Goal: Find specific page/section: Find specific page/section

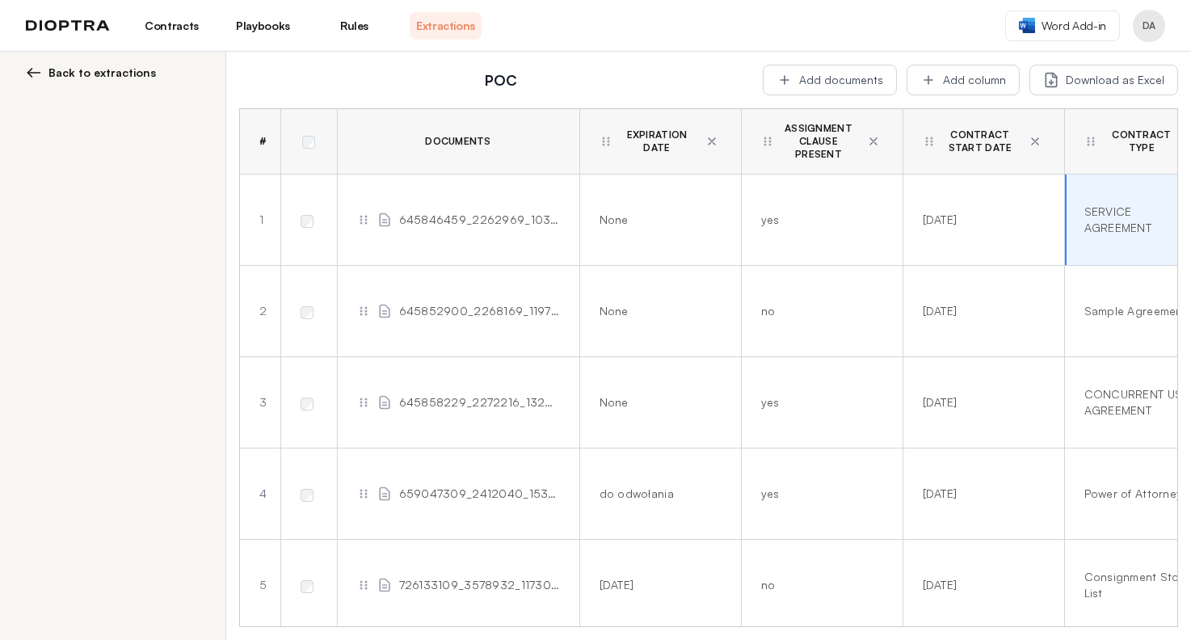
scroll to position [0, 693]
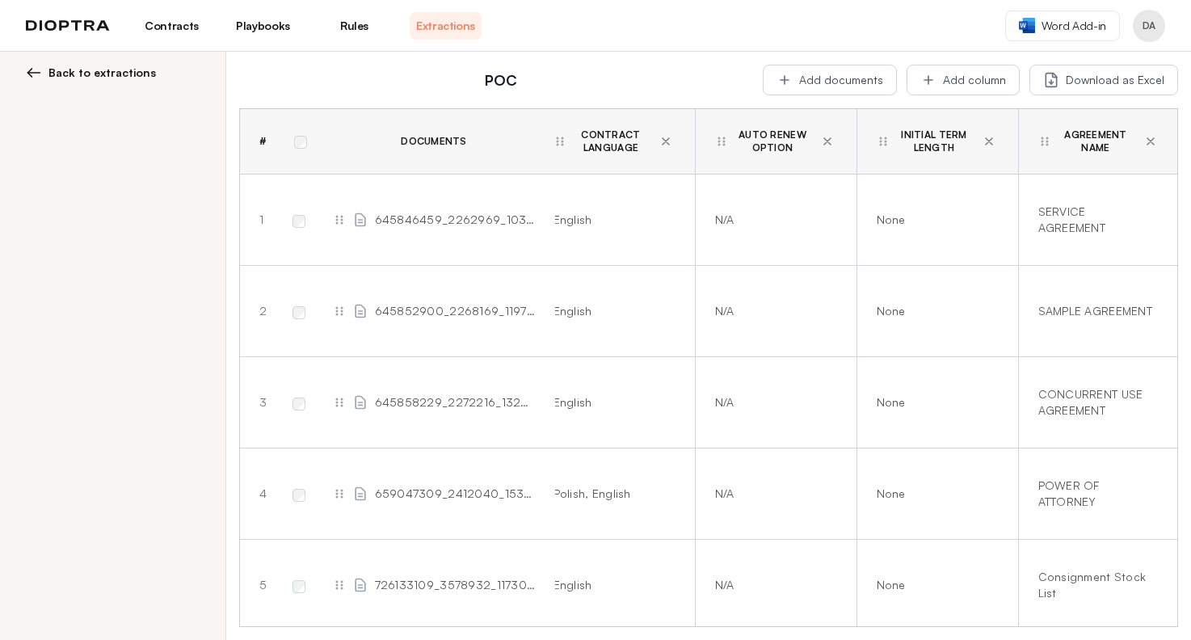
click at [176, 34] on link "Contracts" at bounding box center [172, 25] width 72 height 27
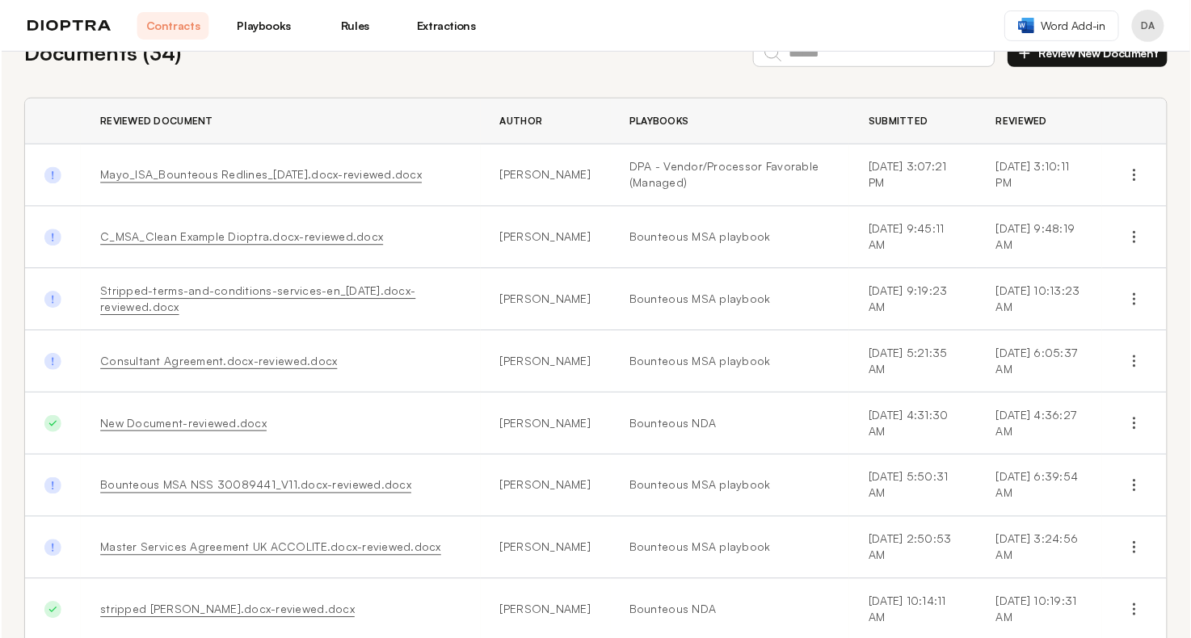
scroll to position [54, 0]
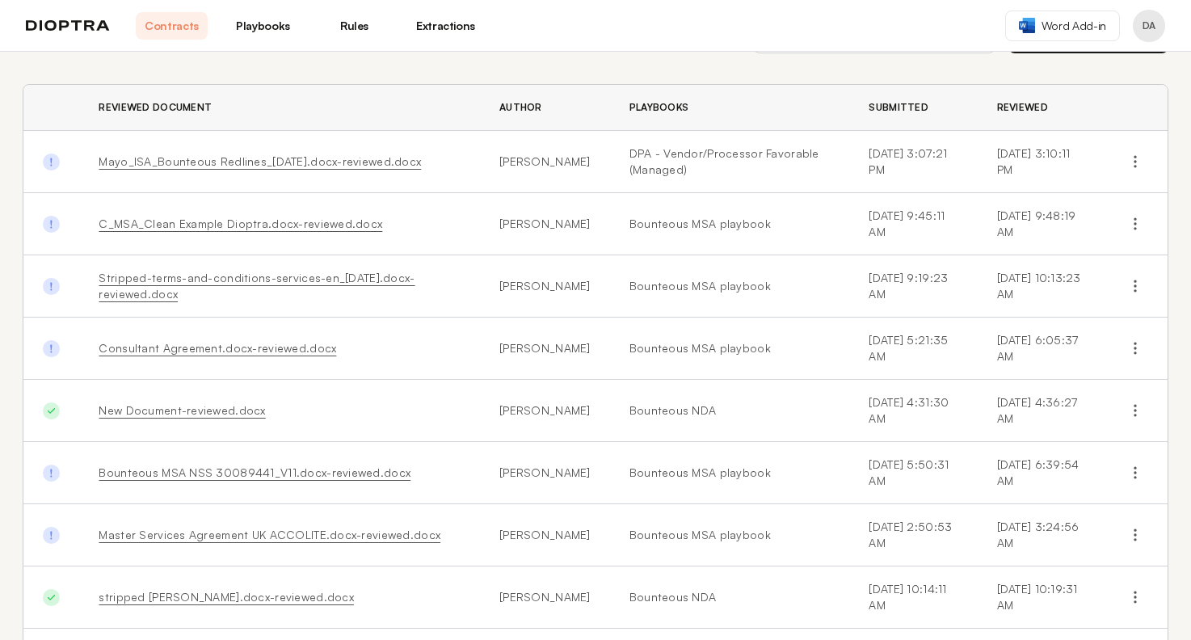
click at [310, 158] on link "Mayo_ISA_Bounteous Redlines_[DATE].docx-reviewed.docx" at bounding box center [260, 161] width 322 height 14
click at [259, 224] on link "C_MSA_Clean Example Dioptra.docx-reviewed.docx" at bounding box center [241, 224] width 284 height 14
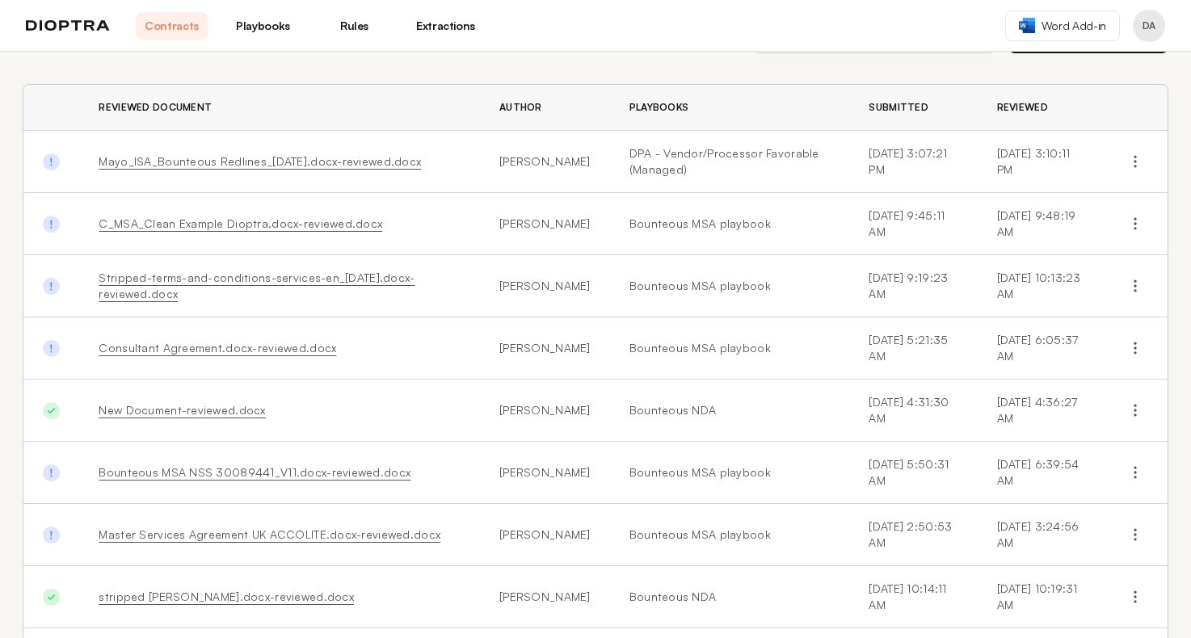
click at [429, 22] on link "Extractions" at bounding box center [446, 25] width 72 height 27
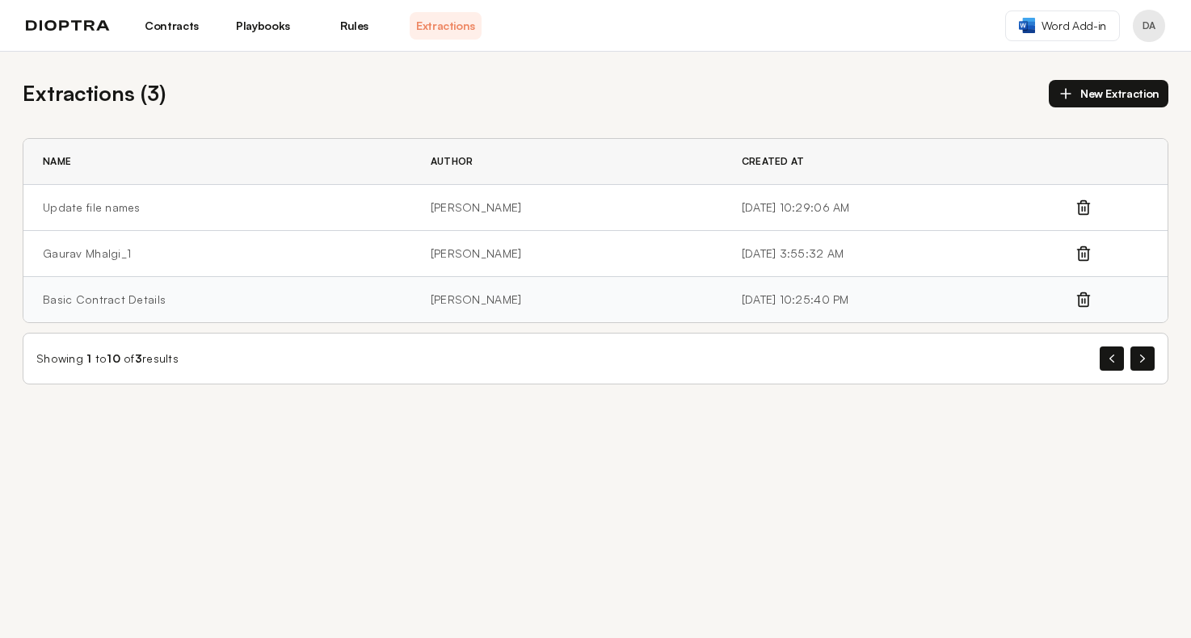
click at [411, 302] on td "[PERSON_NAME]" at bounding box center [566, 300] width 311 height 46
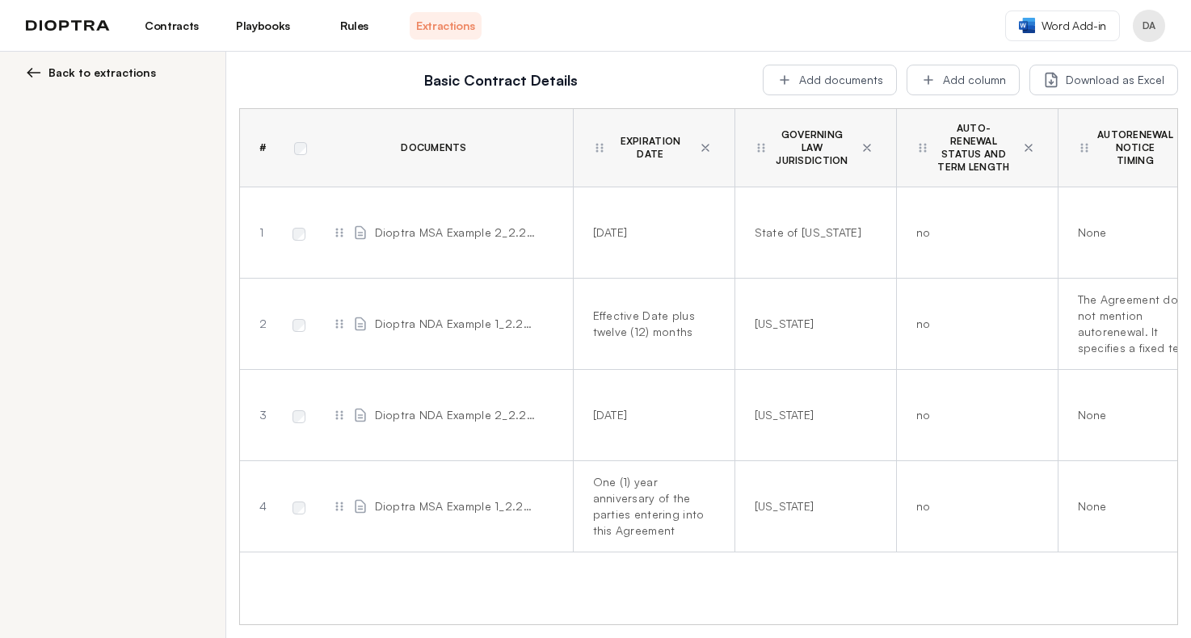
scroll to position [0, 664]
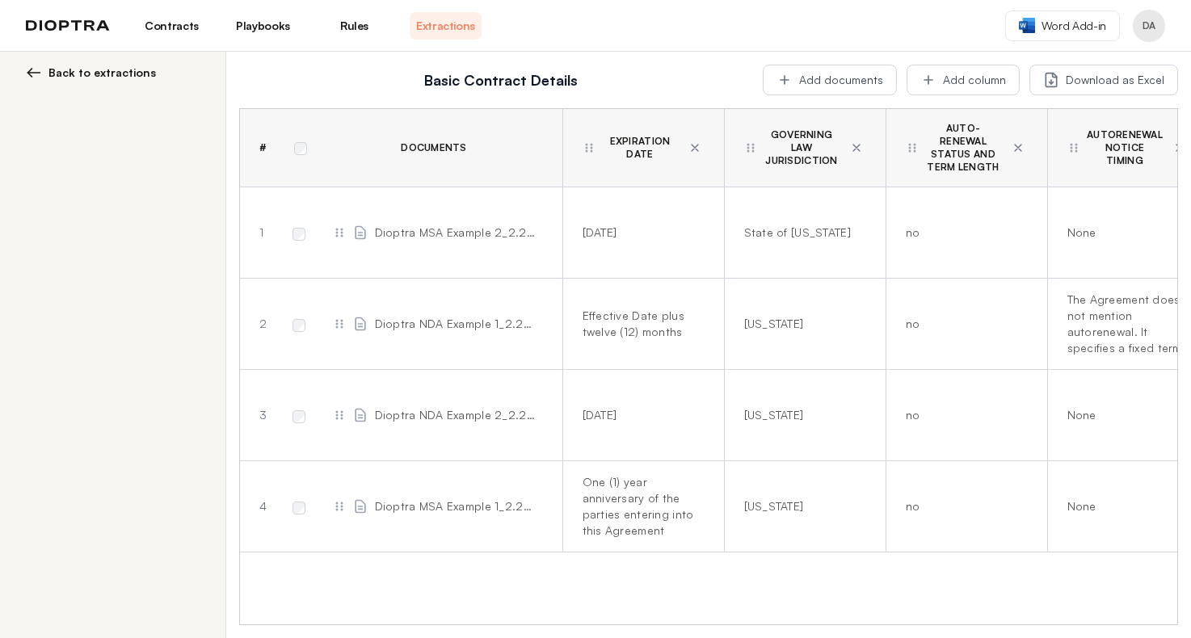
click at [719, 67] on div "Basic Contract Details Add documents Add column Download as Excel" at bounding box center [708, 80] width 939 height 31
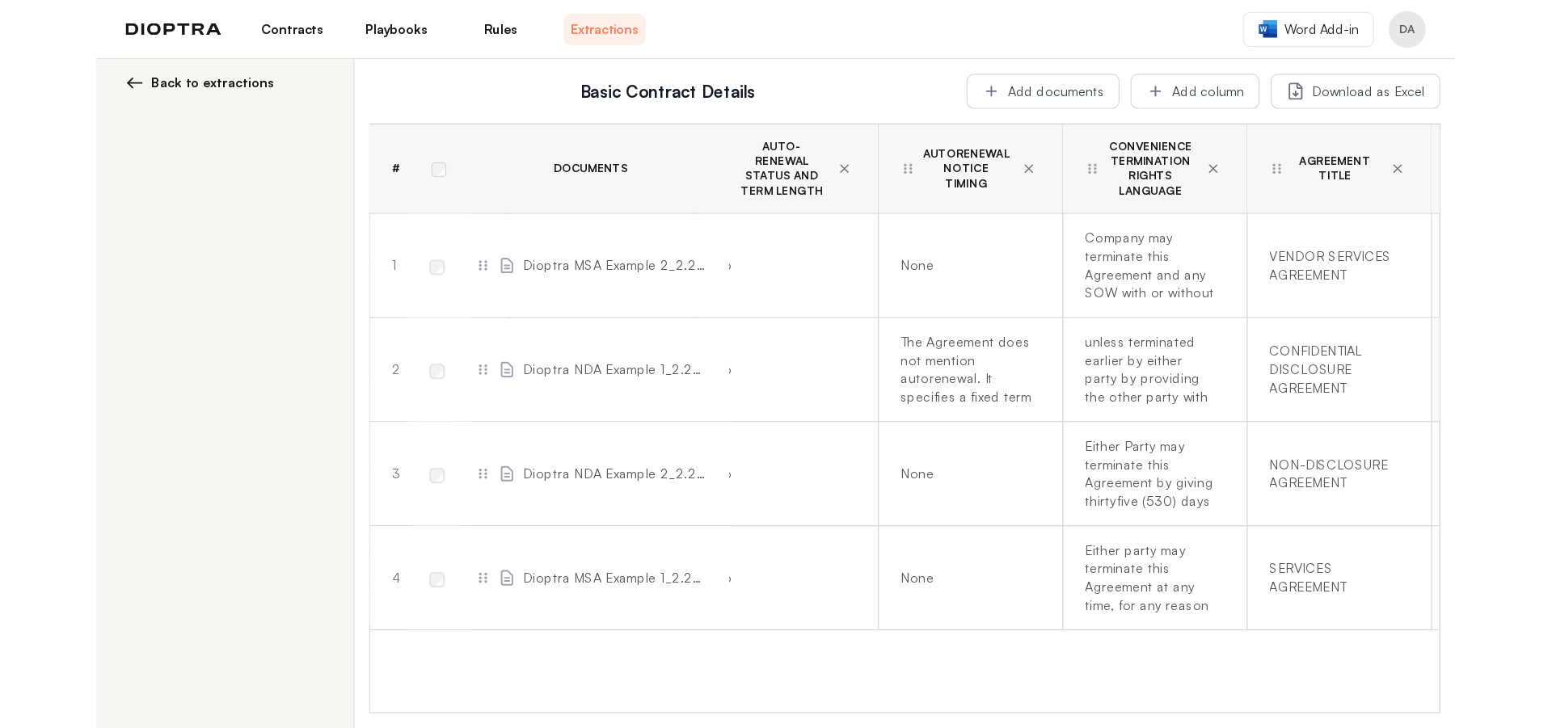
scroll to position [0, 1024]
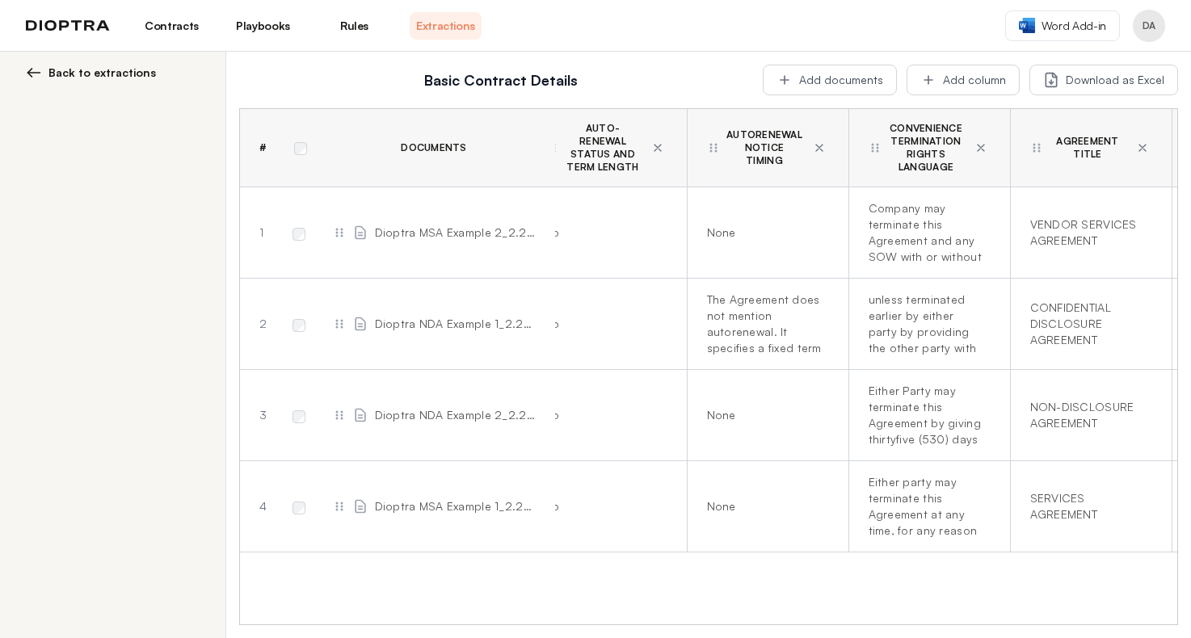
click at [175, 17] on link "Contracts" at bounding box center [172, 25] width 72 height 27
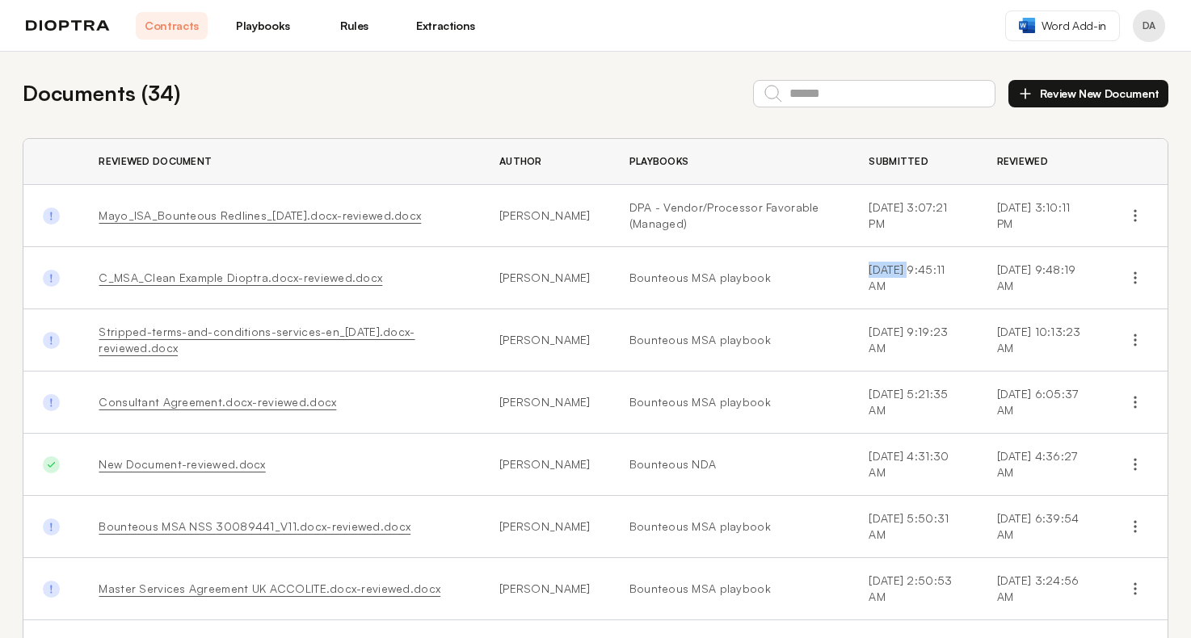
drag, startPoint x: 840, startPoint y: 268, endPoint x: 877, endPoint y: 268, distance: 37.2
click at [877, 268] on td "[DATE] 9:45:11 AM" at bounding box center [913, 278] width 128 height 62
